Goal: Navigation & Orientation: Understand site structure

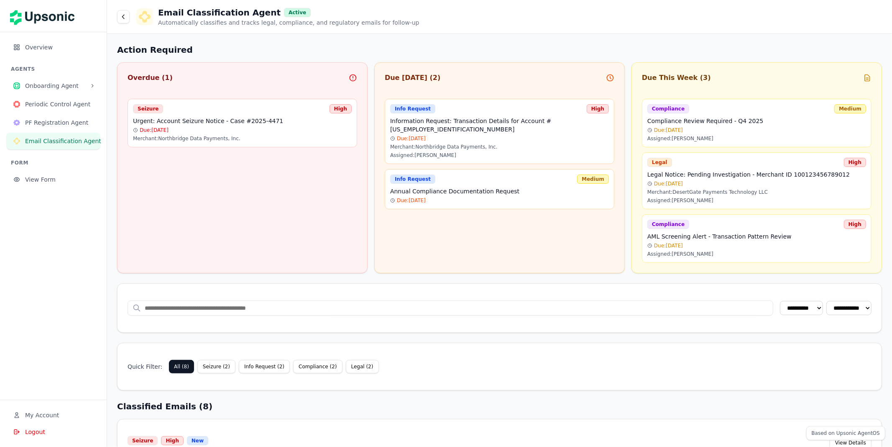
click at [170, 84] on div "Overdue ( 1 )" at bounding box center [243, 82] width 250 height 18
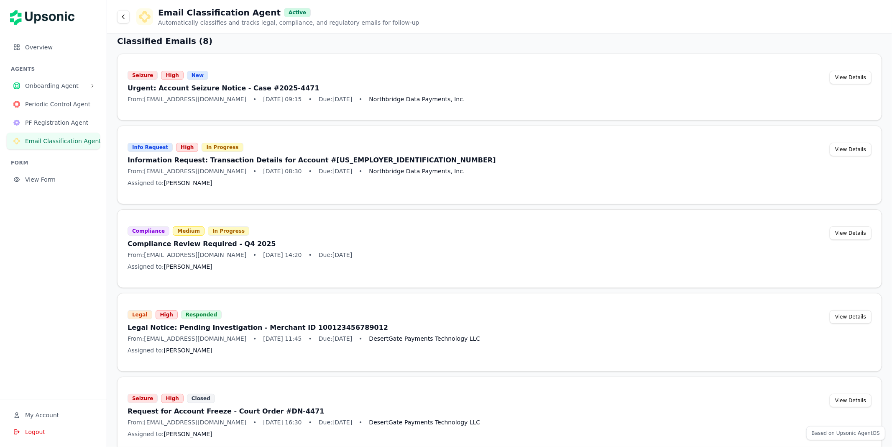
scroll to position [366, 0]
click at [252, 201] on div "Info Request High In Progress Information Request: Transaction Details for Acco…" at bounding box center [499, 164] width 765 height 79
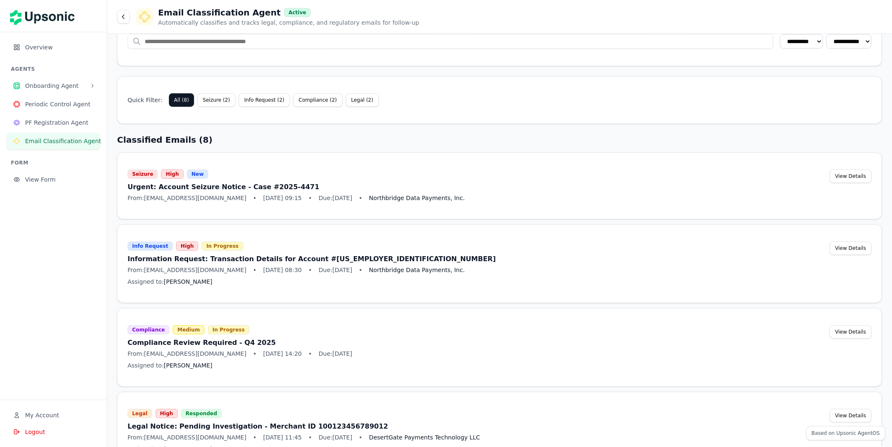
scroll to position [259, 0]
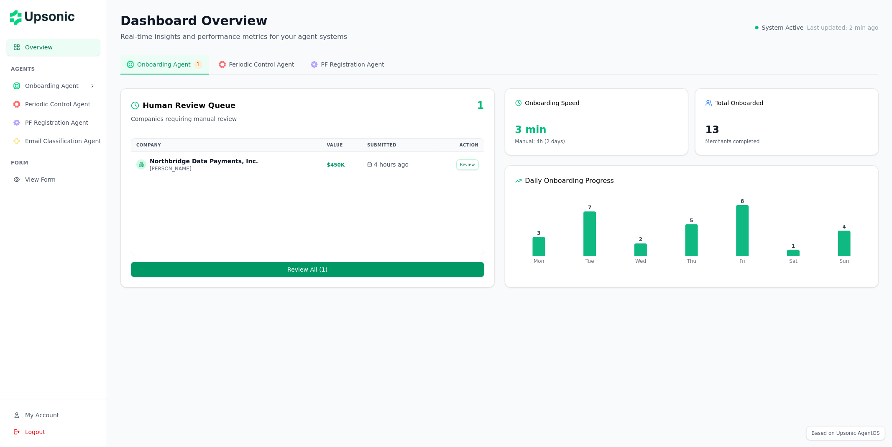
click at [73, 136] on button "Email Classification Agent" at bounding box center [53, 141] width 93 height 17
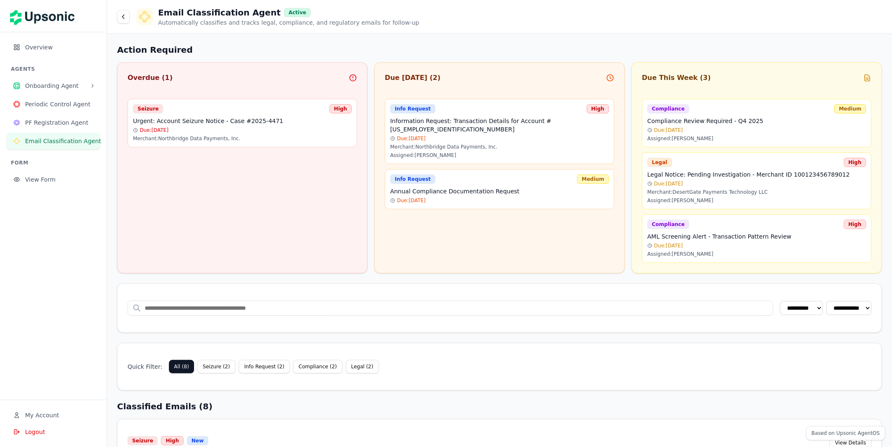
click at [179, 143] on div "Seizure High Urgent: Account Seizure Notice - Case #2025-4471 Due: [DATE] Merch…" at bounding box center [243, 123] width 230 height 49
click at [404, 123] on h4 "Information Request: Transaction Details for Account #[US_EMPLOYER_IDENTIFICATI…" at bounding box center [499, 125] width 219 height 17
click at [45, 86] on span "Onboarding Agent" at bounding box center [55, 86] width 61 height 8
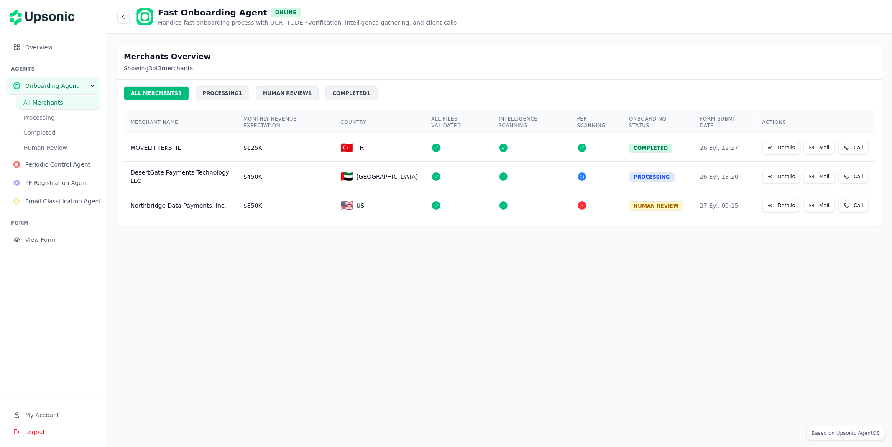
click at [55, 85] on span "Onboarding Agent" at bounding box center [55, 86] width 61 height 8
click at [65, 164] on span "Periodic Control Agent" at bounding box center [59, 164] width 68 height 8
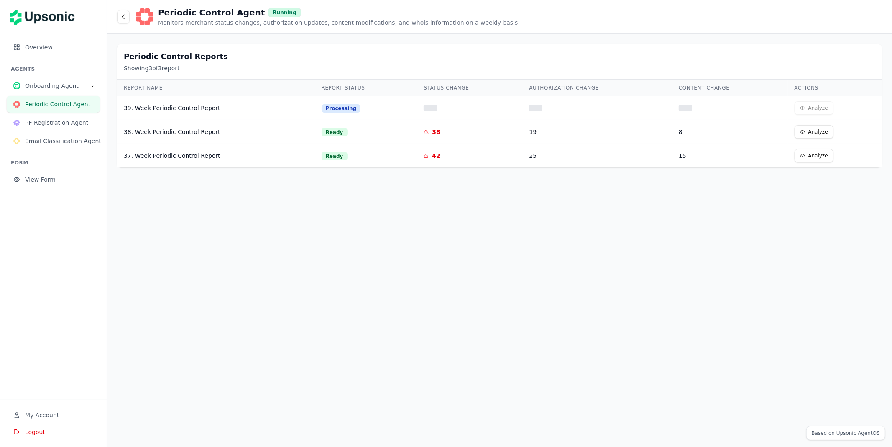
click at [64, 122] on span "PF Registration Agent" at bounding box center [59, 122] width 68 height 8
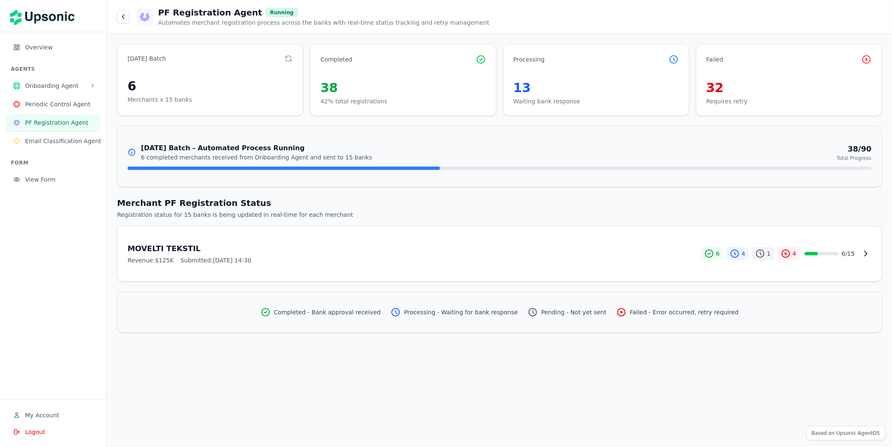
click at [65, 137] on span "Email Classification Agent" at bounding box center [63, 141] width 76 height 8
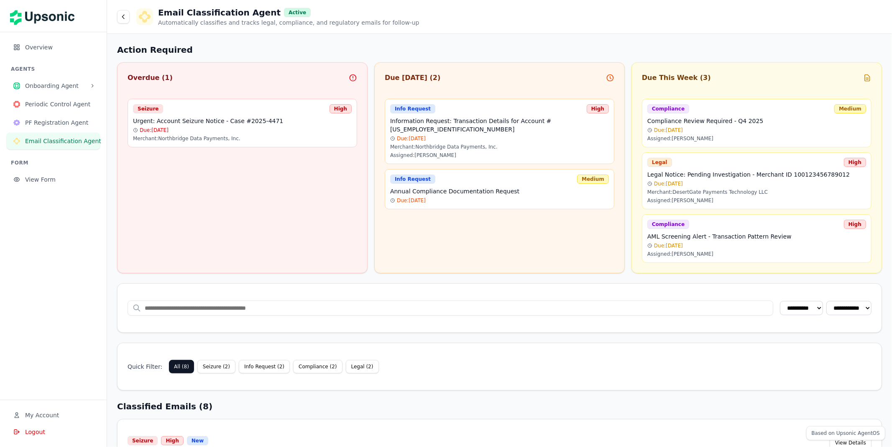
click at [75, 77] on button "Onboarding Agent" at bounding box center [53, 85] width 93 height 17
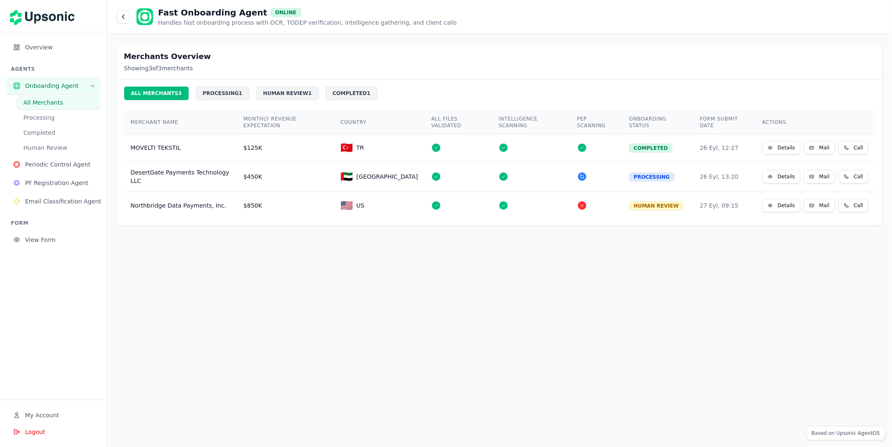
click at [69, 54] on button "Overview" at bounding box center [53, 47] width 93 height 17
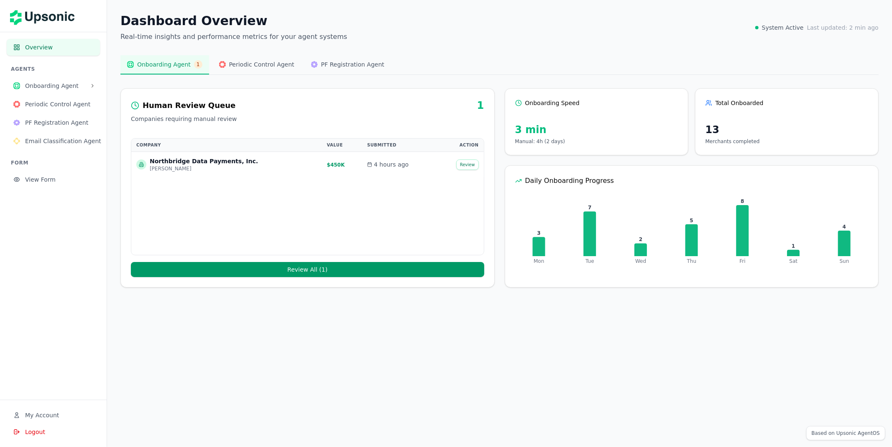
click at [462, 110] on div "Human Review Queue 1" at bounding box center [307, 105] width 353 height 13
